Goal: Transaction & Acquisition: Obtain resource

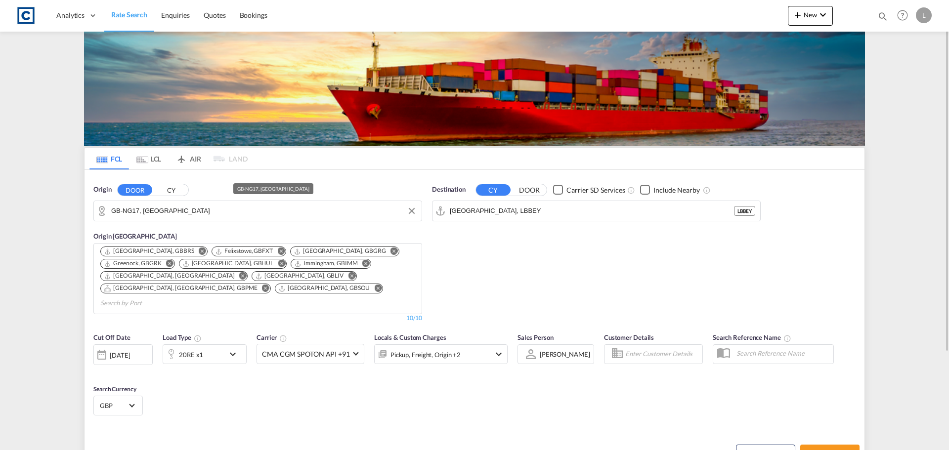
click at [169, 208] on input "GB-NG17, [GEOGRAPHIC_DATA]" at bounding box center [263, 211] width 305 height 15
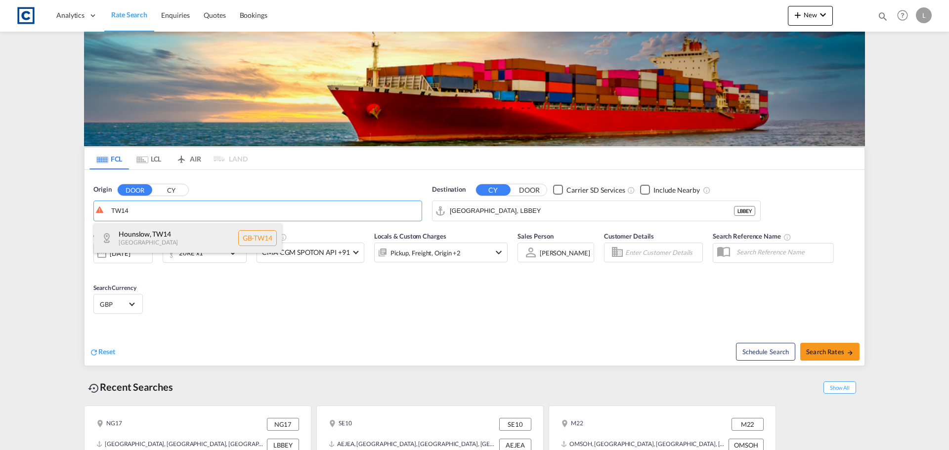
click at [159, 237] on div "Hounslow , TW14 [GEOGRAPHIC_DATA] [GEOGRAPHIC_DATA]-TW14" at bounding box center [188, 238] width 188 height 30
type input "GB-TW14, Hounslow"
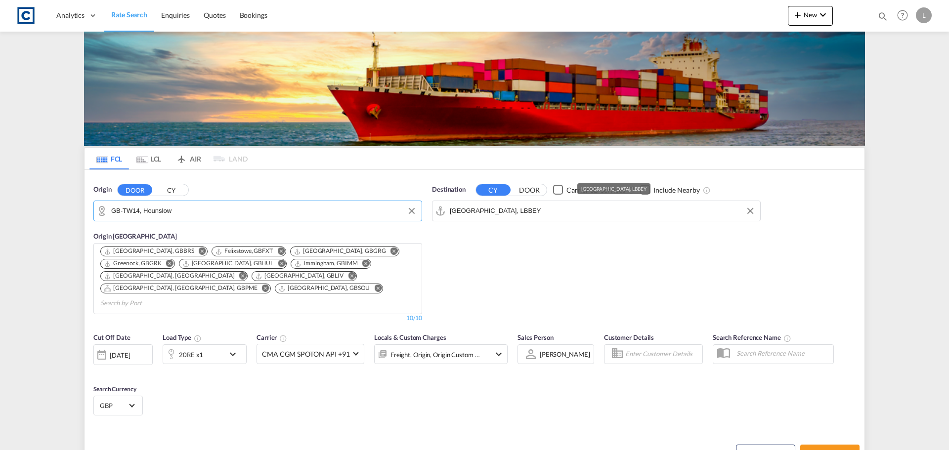
click at [500, 210] on input "[GEOGRAPHIC_DATA], LBBEY" at bounding box center [602, 211] width 305 height 15
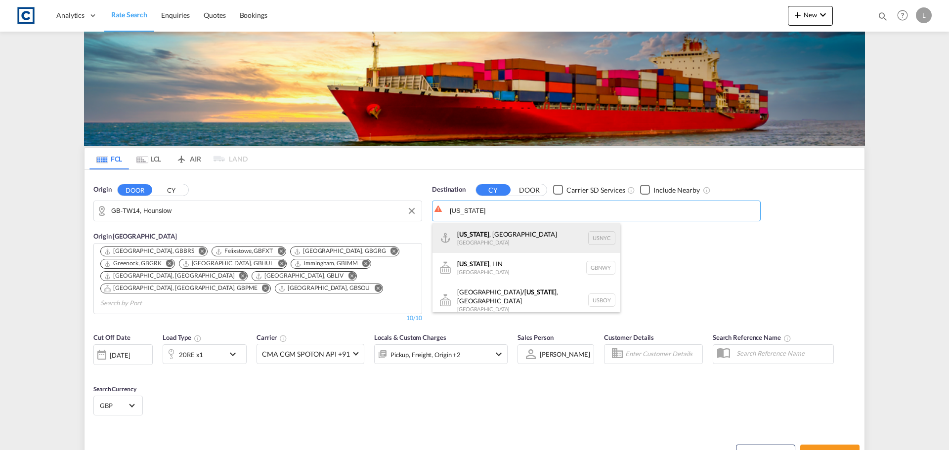
click at [513, 237] on div "[US_STATE] , [GEOGRAPHIC_DATA] [GEOGRAPHIC_DATA] USNYC" at bounding box center [526, 238] width 188 height 30
type input "[US_STATE], [GEOGRAPHIC_DATA], USNYC"
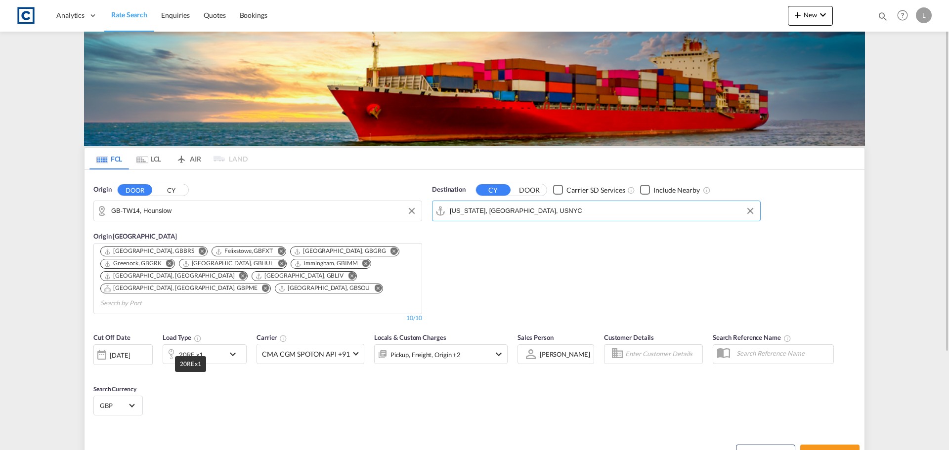
click at [195, 348] on div "20RE x1" at bounding box center [191, 355] width 24 height 14
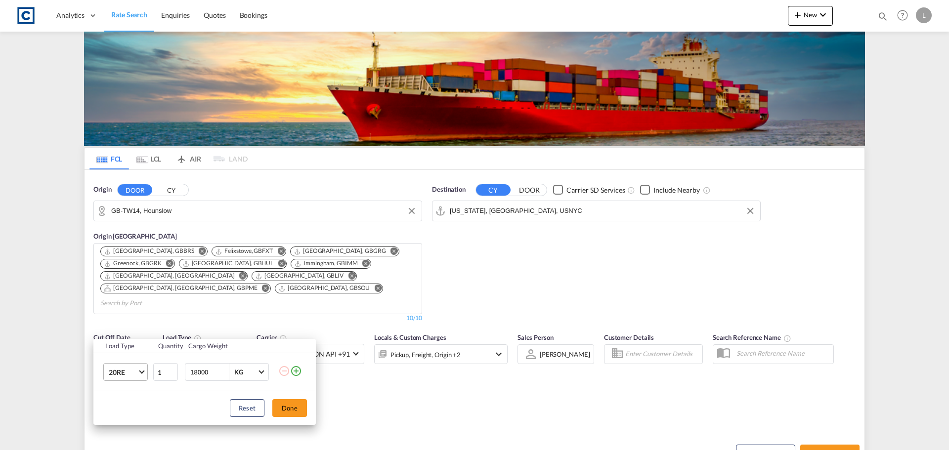
click at [120, 371] on span "20RE" at bounding box center [123, 373] width 29 height 10
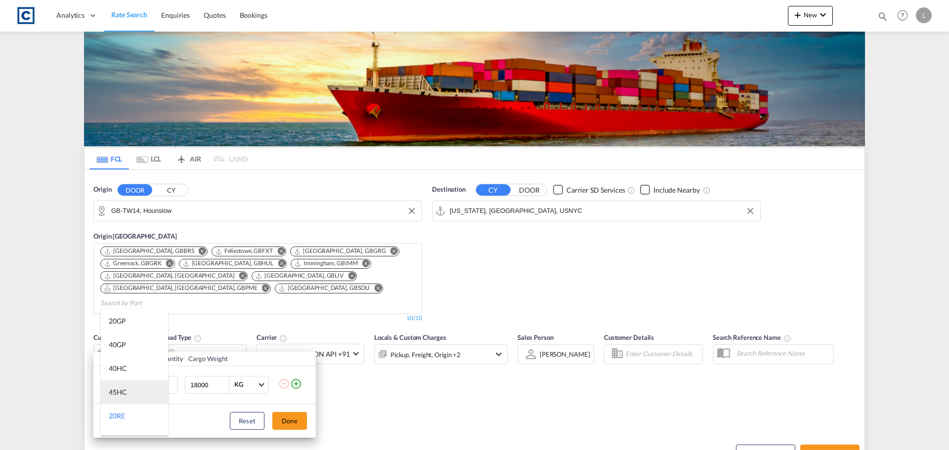
scroll to position [43, 0]
click at [127, 327] on md-option "40HC" at bounding box center [134, 325] width 67 height 24
click at [300, 425] on button "Done" at bounding box center [289, 421] width 35 height 18
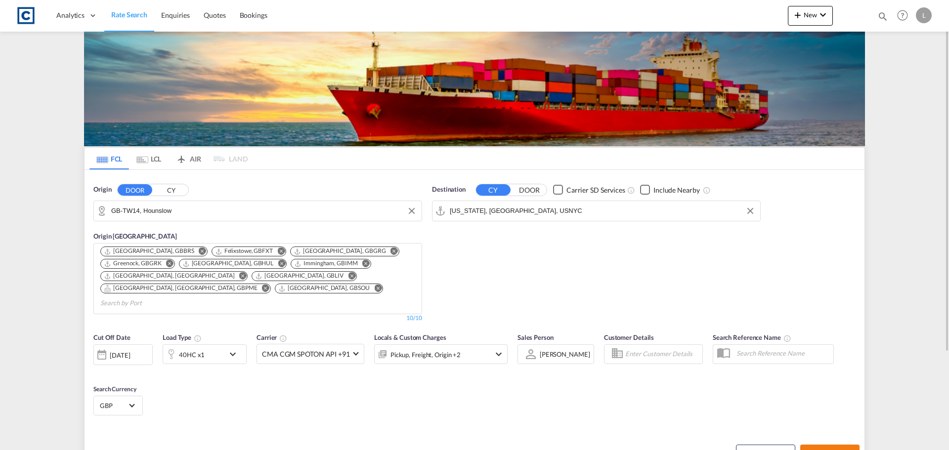
click at [810, 450] on span "Search Rates" at bounding box center [829, 454] width 47 height 8
type input "TW14 to USNYC / [DATE]"
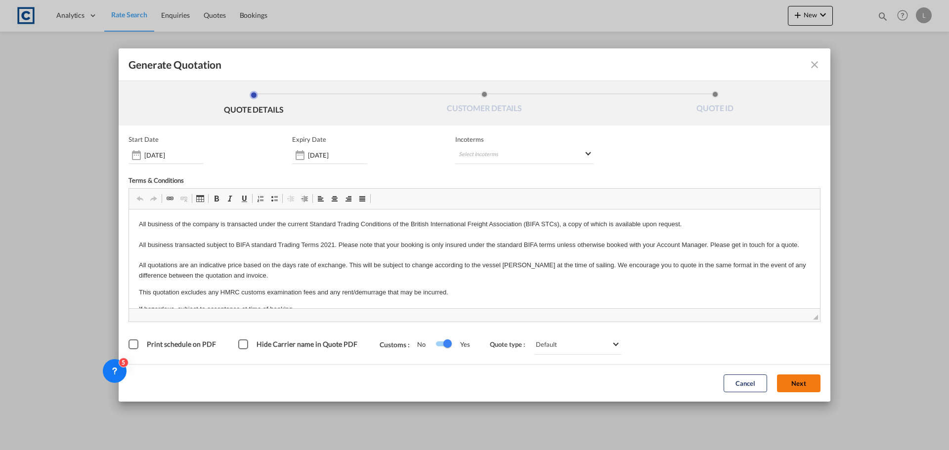
click at [789, 384] on button "Next" at bounding box center [798, 384] width 43 height 18
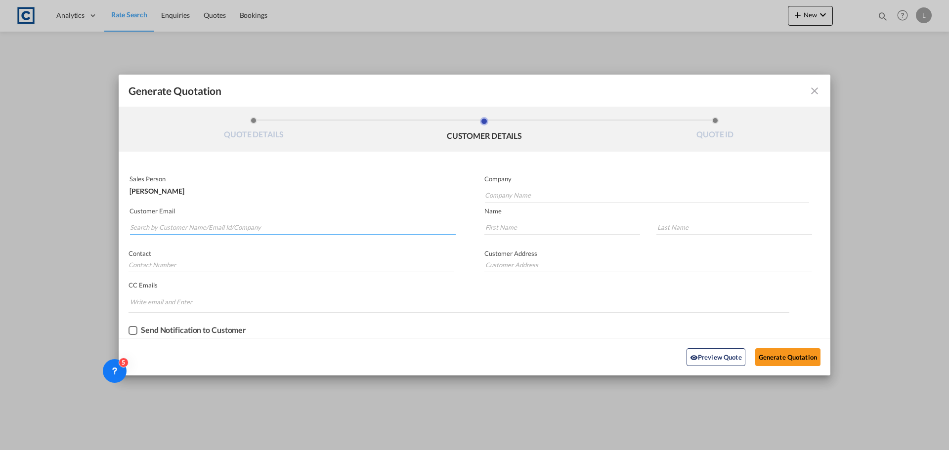
click at [235, 230] on input "Search by Customer Name/Email Id/Company" at bounding box center [293, 227] width 326 height 15
type input "[EMAIL_ADDRESS][DOMAIN_NAME]"
click at [537, 194] on input "Company Name" at bounding box center [647, 195] width 324 height 15
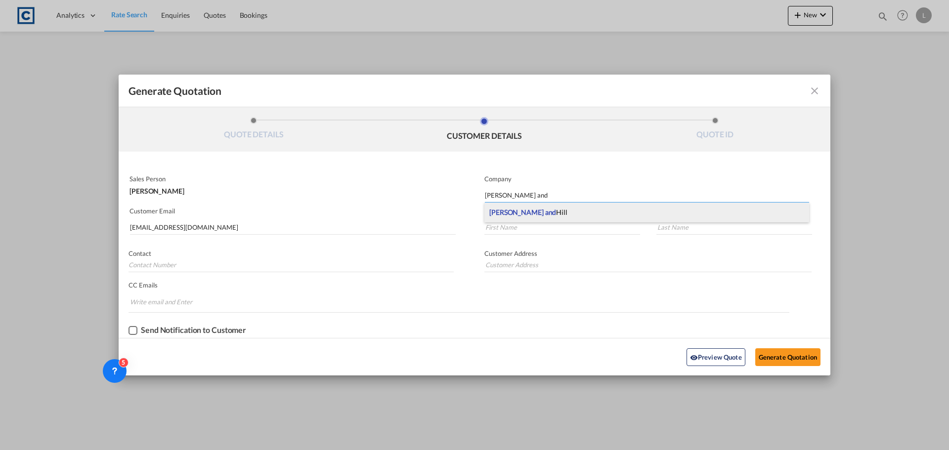
click at [537, 218] on div "[PERSON_NAME] and [PERSON_NAME]" at bounding box center [646, 213] width 325 height 20
type input "[PERSON_NAME] and [PERSON_NAME]"
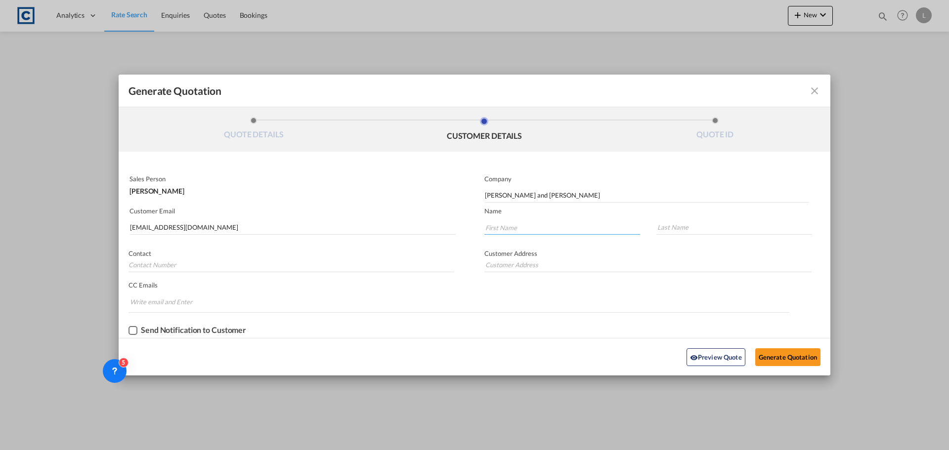
click at [536, 225] on input "Generate QuotationQUOTE ..." at bounding box center [562, 227] width 156 height 15
type input "Jack"
type input "[PERSON_NAME]"
click at [790, 365] on button "Generate Quotation" at bounding box center [787, 357] width 65 height 18
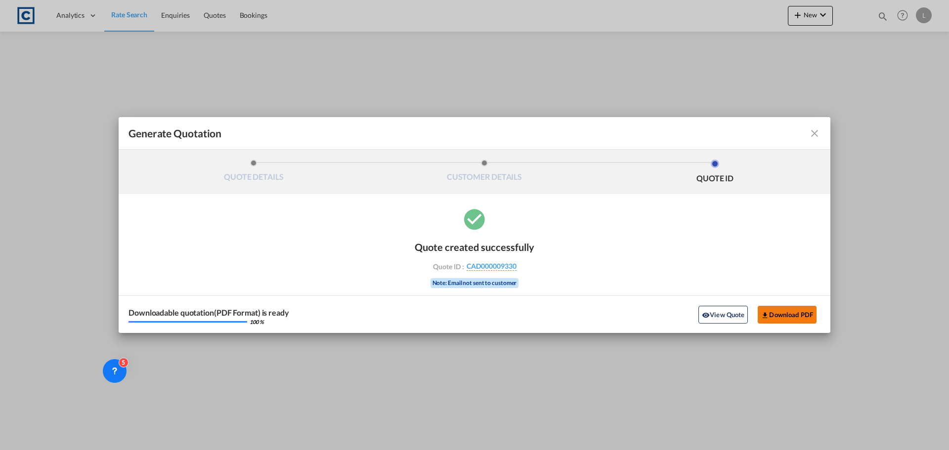
click at [788, 317] on button "Download PDF" at bounding box center [786, 315] width 59 height 18
drag, startPoint x: 139, startPoint y: 10, endPoint x: 198, endPoint y: 8, distance: 58.9
click at [147, 10] on div "Generate Quotation QUOTE DETAILS CUSTOMER DETAILS QUOTE ID Start Date [DATE] Ex…" at bounding box center [474, 225] width 949 height 450
click at [814, 135] on md-icon "icon-close fg-AAA8AD cursor m-0" at bounding box center [814, 133] width 12 height 12
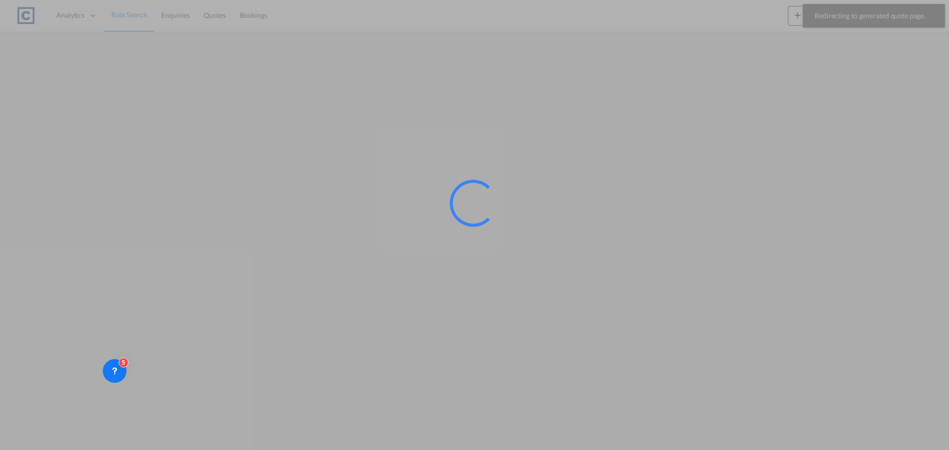
click at [118, 12] on div at bounding box center [474, 225] width 949 height 450
click at [120, 14] on div at bounding box center [474, 225] width 949 height 450
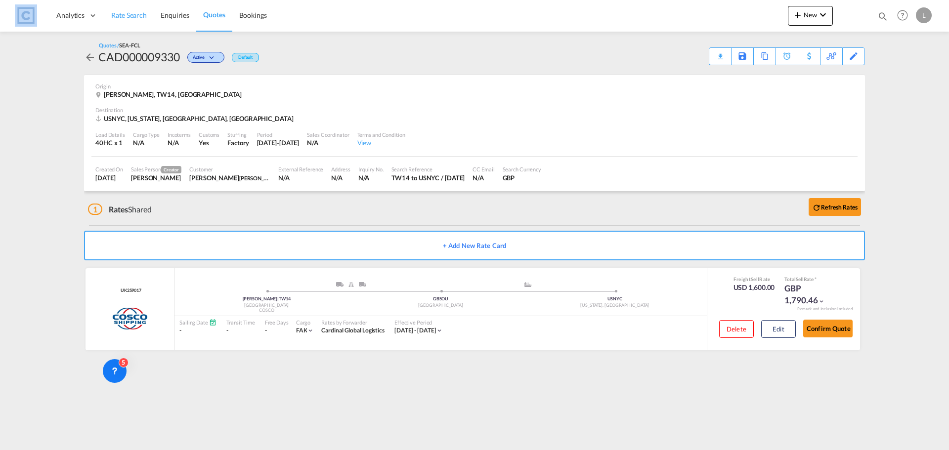
click at [129, 13] on span "Rate Search" at bounding box center [129, 15] width 36 height 8
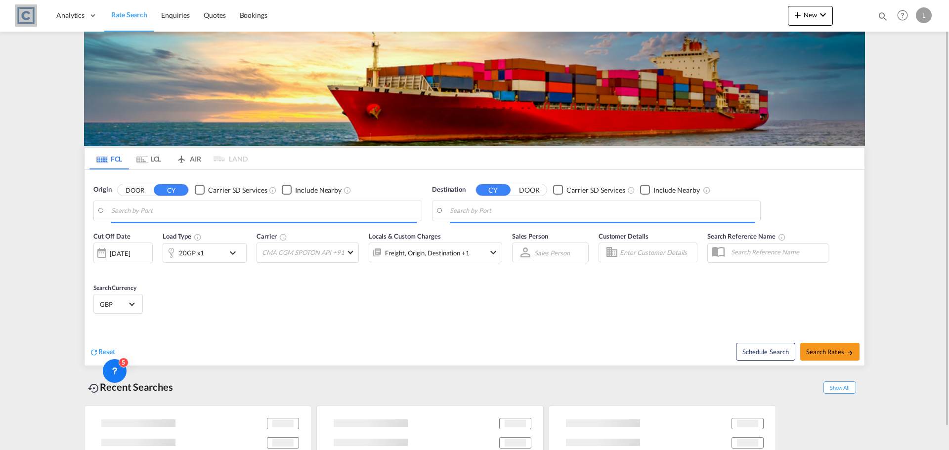
type input "GB-TW14, Hounslow"
type input "[US_STATE], [GEOGRAPHIC_DATA], USNYC"
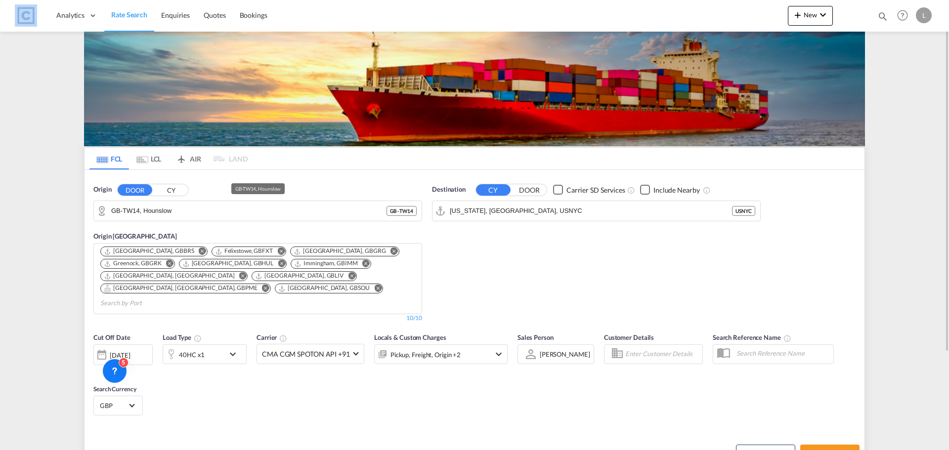
scroll to position [126, 0]
